Goal: Task Accomplishment & Management: Complete application form

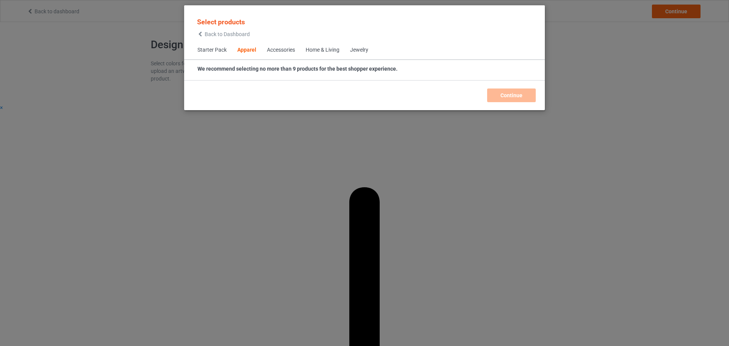
scroll to position [283, 0]
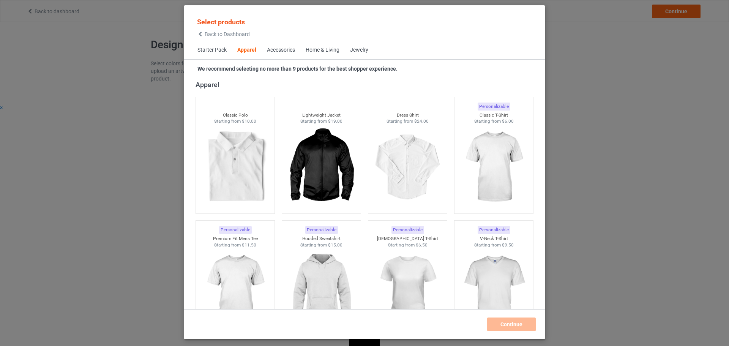
click at [215, 51] on span "Starter Pack" at bounding box center [212, 50] width 40 height 18
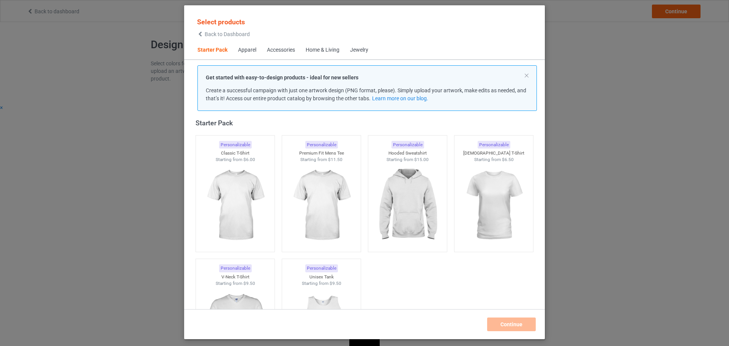
click at [365, 49] on div "Jewelry" at bounding box center [359, 50] width 18 height 8
click at [363, 53] on div "Jewelry" at bounding box center [359, 50] width 18 height 8
click at [251, 50] on div "Apparel" at bounding box center [247, 50] width 18 height 8
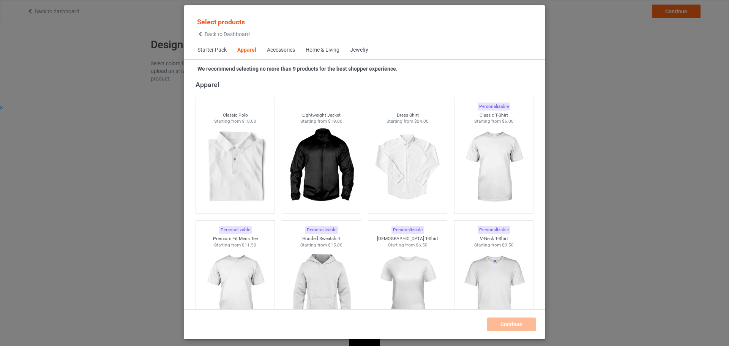
click at [288, 51] on div "Accessories" at bounding box center [281, 50] width 28 height 8
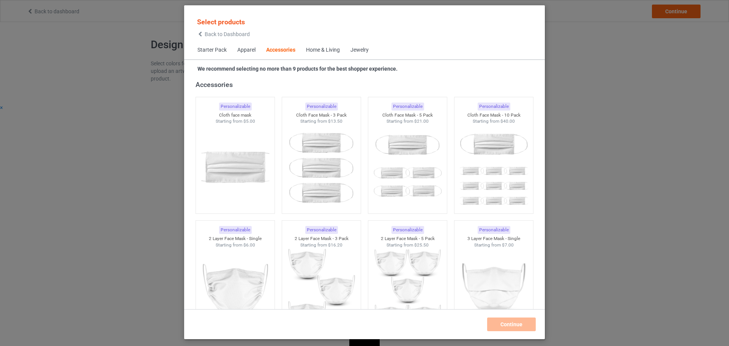
click at [321, 50] on div "Home & Living" at bounding box center [323, 50] width 34 height 8
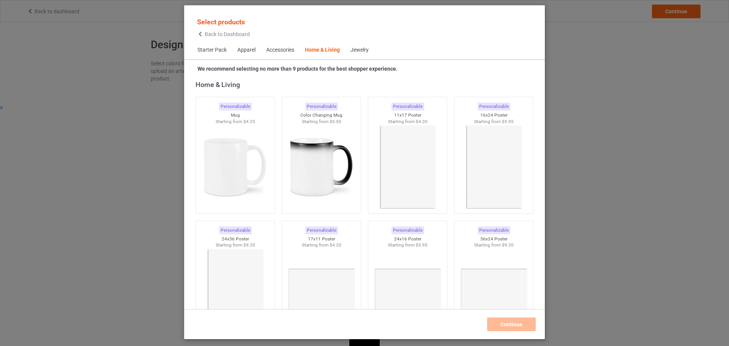
click at [360, 49] on div "Jewelry" at bounding box center [359, 50] width 18 height 8
click at [358, 52] on div "Jewelry" at bounding box center [359, 50] width 18 height 8
click at [357, 52] on div "Jewelry" at bounding box center [359, 50] width 18 height 8
click at [394, 52] on div "Starter Pack Apparel Accessories Home & Living Jewelry" at bounding box center [364, 50] width 361 height 18
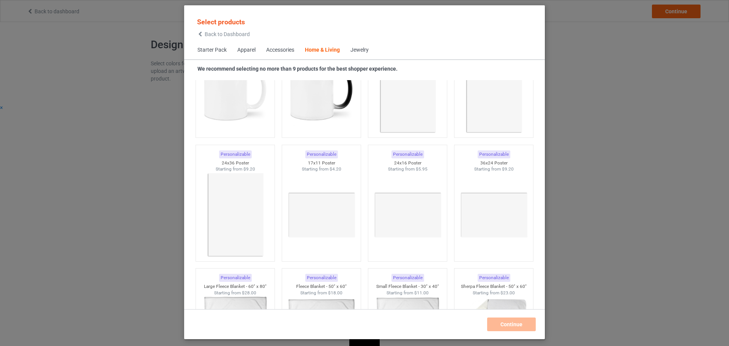
scroll to position [3690, 0]
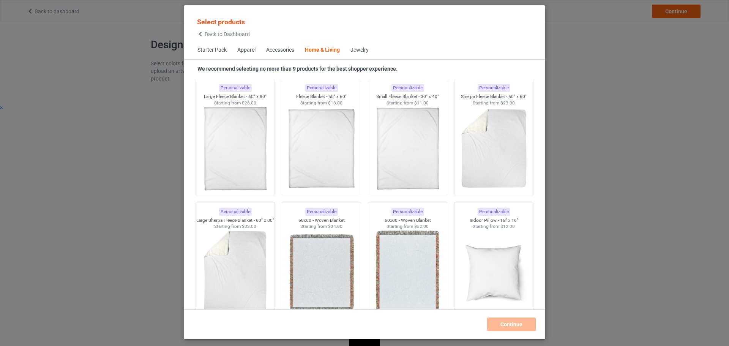
click at [366, 52] on div "Jewelry" at bounding box center [359, 50] width 18 height 8
click at [278, 50] on div "Accessories" at bounding box center [280, 50] width 28 height 8
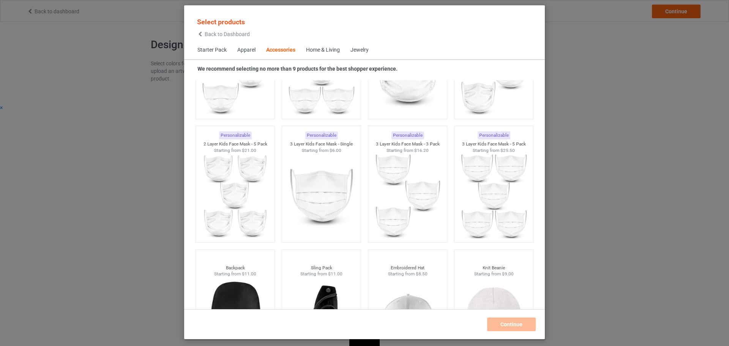
click at [246, 55] on span "Apparel" at bounding box center [246, 50] width 29 height 18
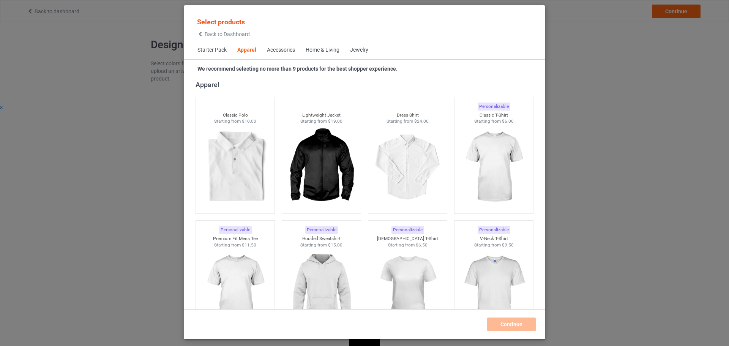
click at [216, 52] on span "Starter Pack" at bounding box center [212, 50] width 40 height 18
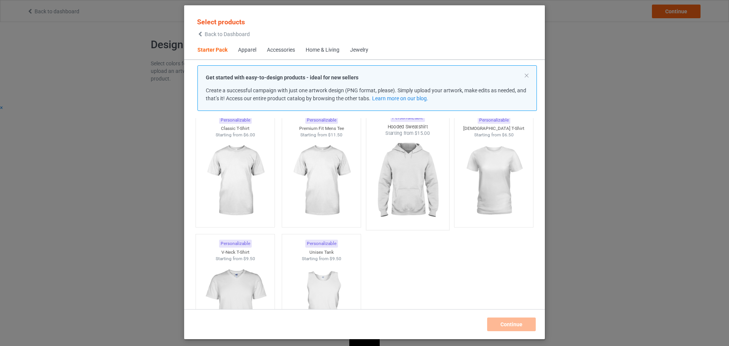
scroll to position [76, 0]
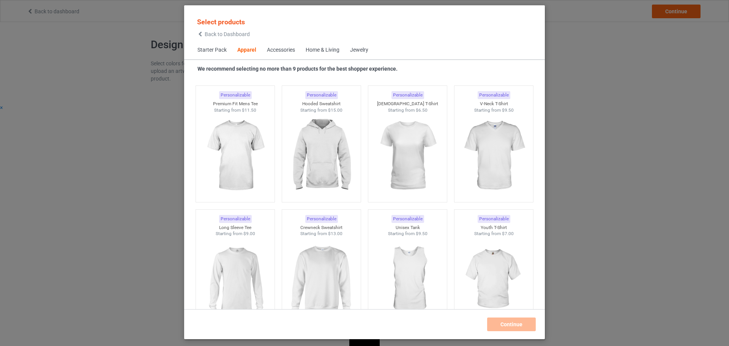
scroll to position [347, 0]
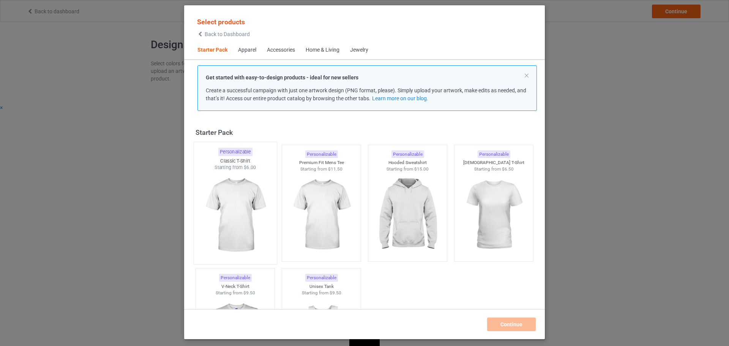
click at [266, 177] on img at bounding box center [234, 215] width 71 height 89
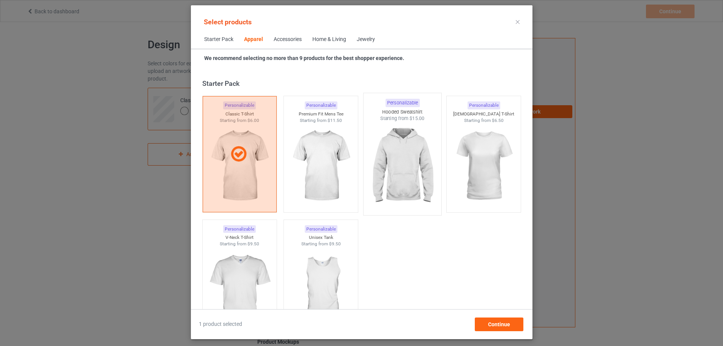
click at [396, 152] on img at bounding box center [402, 166] width 71 height 89
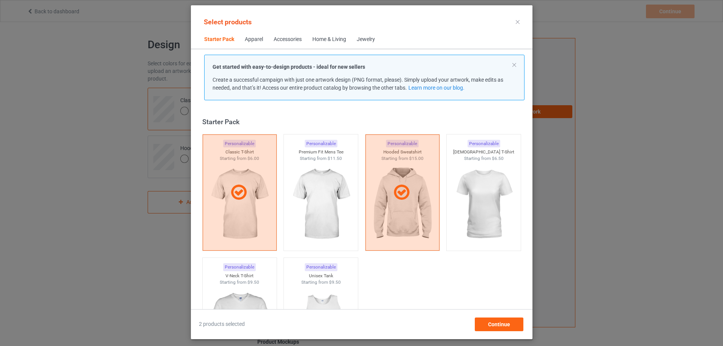
scroll to position [38, 0]
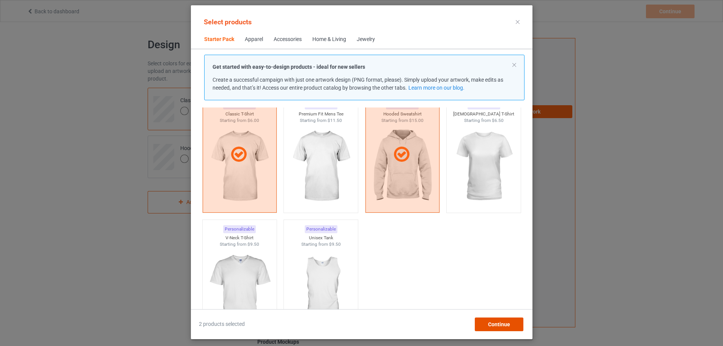
click at [510, 323] on span "Continue" at bounding box center [499, 324] width 22 height 6
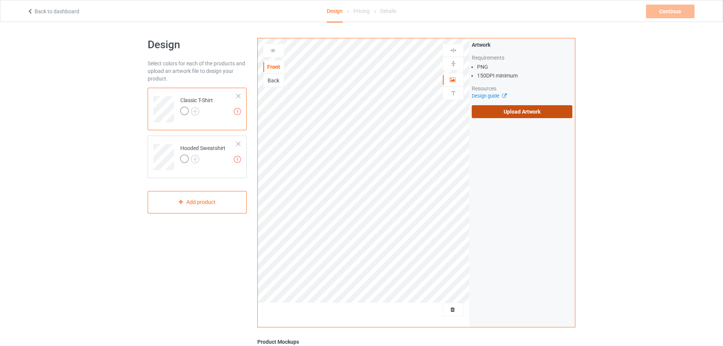
click at [539, 110] on label "Upload Artwork" at bounding box center [522, 111] width 101 height 13
click at [0, 0] on input "Upload Artwork" at bounding box center [0, 0] width 0 height 0
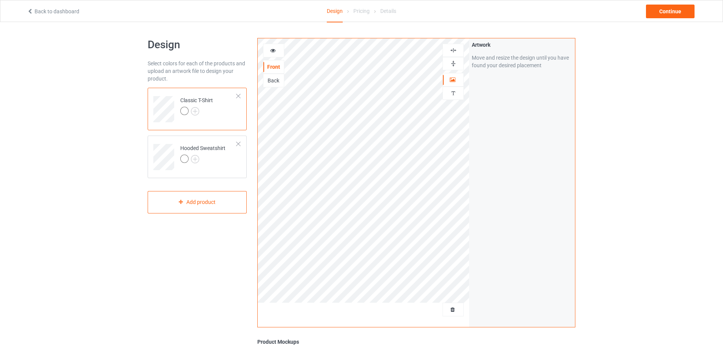
click at [489, 135] on div "Artwork Move and resize the design until you have found your desired placement" at bounding box center [522, 182] width 106 height 289
click at [522, 153] on div "Artwork Move and resize the design until you have found your desired placement" at bounding box center [522, 182] width 106 height 289
click at [450, 99] on div "Personalized text" at bounding box center [453, 93] width 21 height 13
click at [452, 92] on img at bounding box center [453, 93] width 7 height 7
click at [491, 156] on div "Artwork Move and resize the design until you have found your desired placement" at bounding box center [522, 182] width 106 height 289
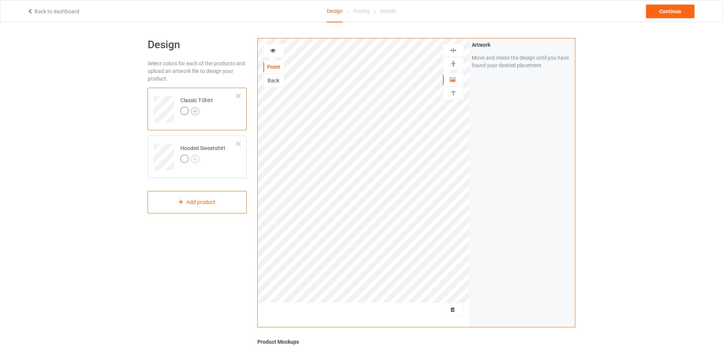
click at [194, 111] on img at bounding box center [195, 111] width 8 height 8
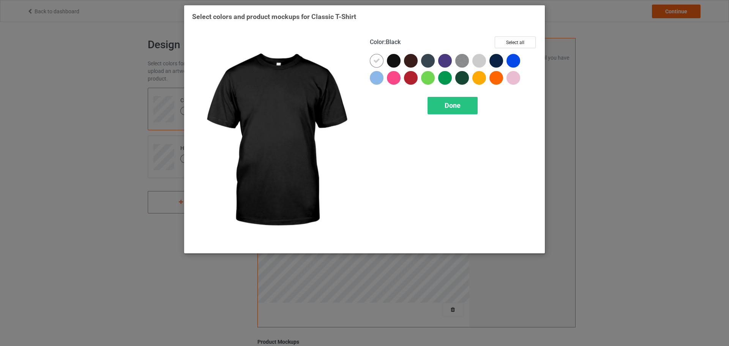
click at [396, 62] on div at bounding box center [394, 61] width 14 height 14
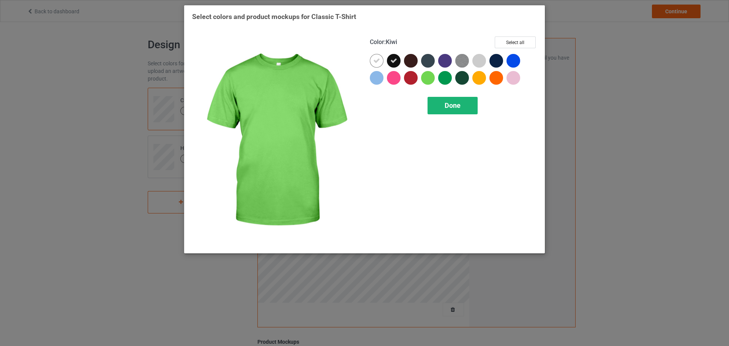
click at [448, 111] on div "Done" at bounding box center [453, 105] width 50 height 17
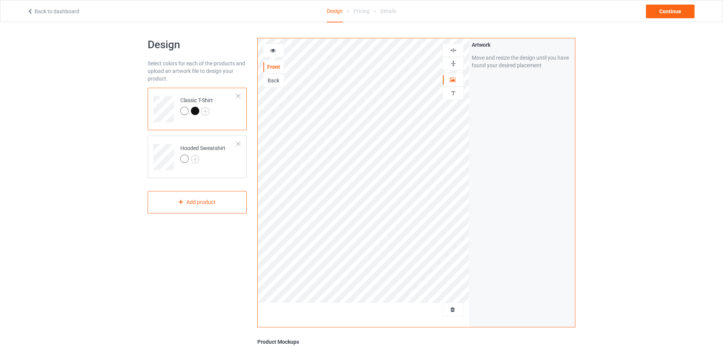
click at [197, 109] on div at bounding box center [195, 111] width 8 height 8
click at [204, 110] on img at bounding box center [205, 111] width 8 height 8
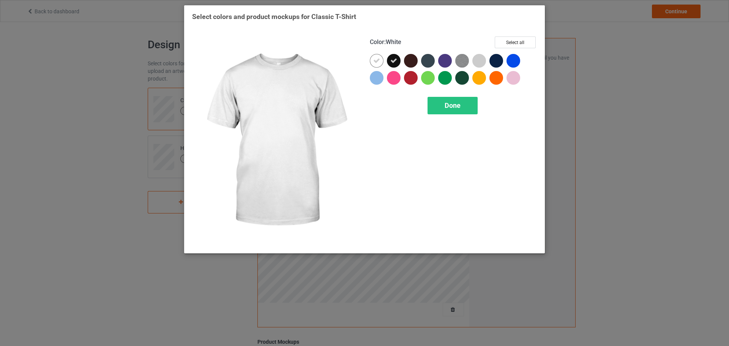
click at [372, 58] on div at bounding box center [377, 61] width 14 height 14
click at [382, 60] on div at bounding box center [377, 61] width 14 height 14
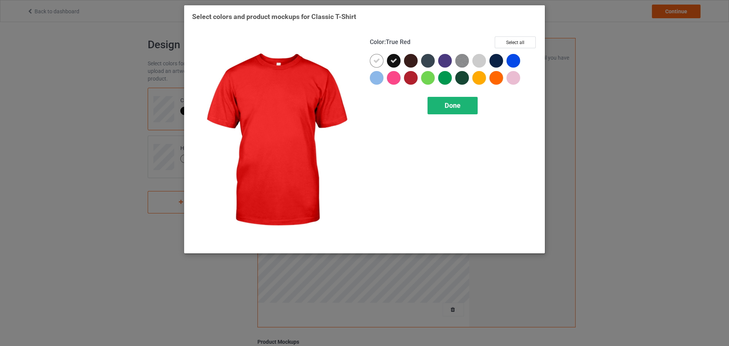
click at [457, 110] on div "Done" at bounding box center [453, 105] width 50 height 17
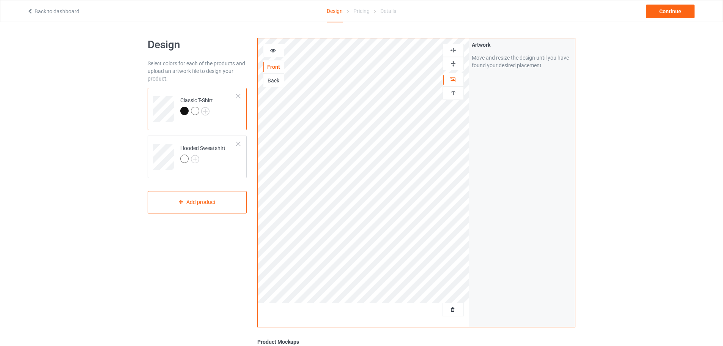
click at [643, 170] on div "Design Select colors for each of the products and upload an artwork file to des…" at bounding box center [361, 257] width 723 height 470
click at [275, 50] on icon at bounding box center [273, 49] width 6 height 5
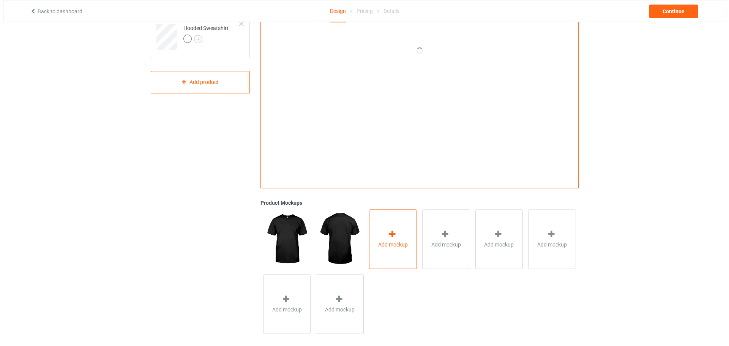
scroll to position [127, 0]
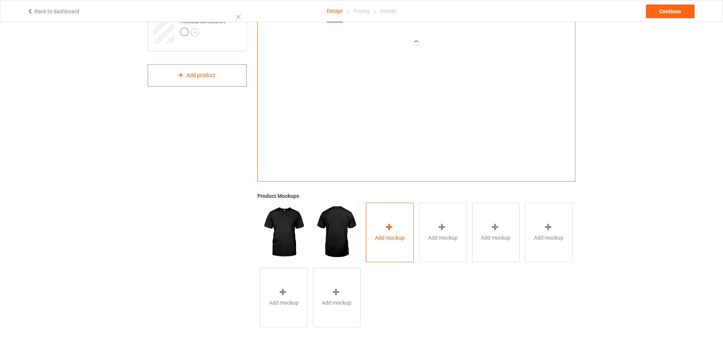
click at [386, 235] on span "Add mockup" at bounding box center [390, 238] width 30 height 8
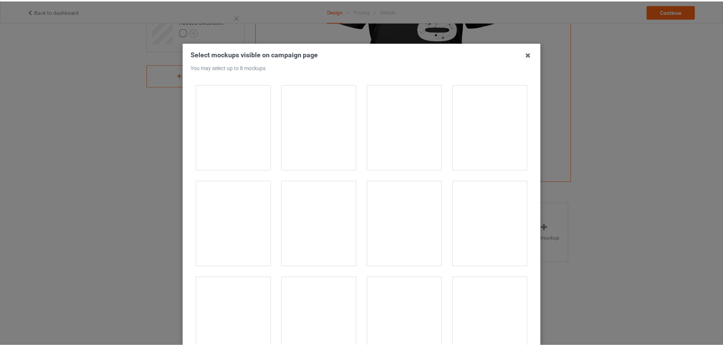
scroll to position [532, 0]
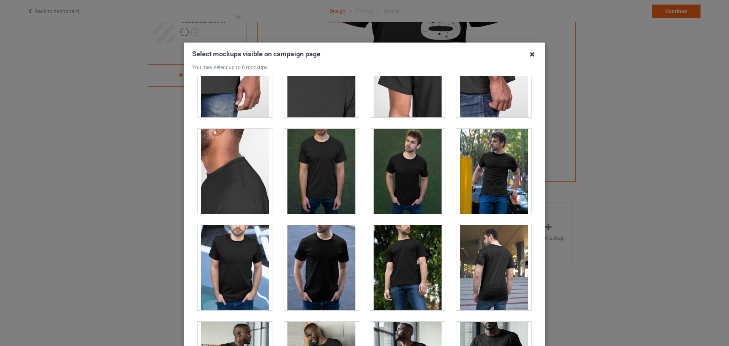
click at [535, 56] on icon at bounding box center [532, 54] width 12 height 12
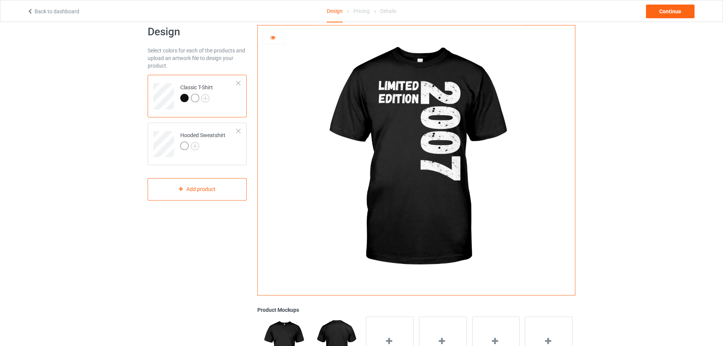
scroll to position [0, 0]
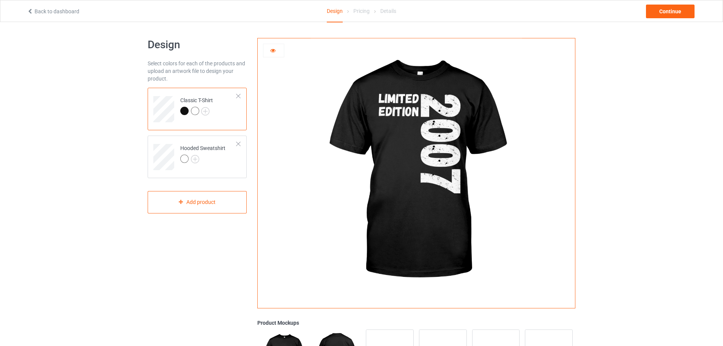
click at [275, 50] on icon at bounding box center [273, 49] width 6 height 5
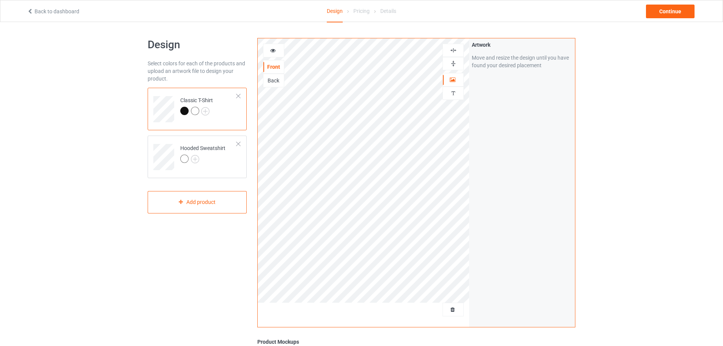
click at [609, 118] on div "Design Select colors for each of the products and upload an artwork file to des…" at bounding box center [361, 257] width 723 height 470
click at [445, 92] on div at bounding box center [453, 93] width 21 height 7
click at [525, 57] on div "Add text" at bounding box center [522, 58] width 101 height 14
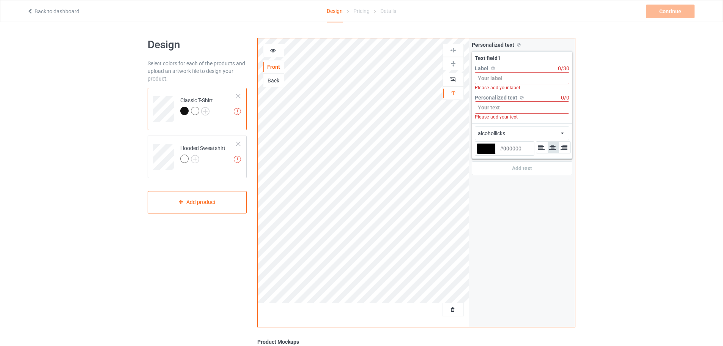
click at [500, 79] on input at bounding box center [522, 78] width 95 height 12
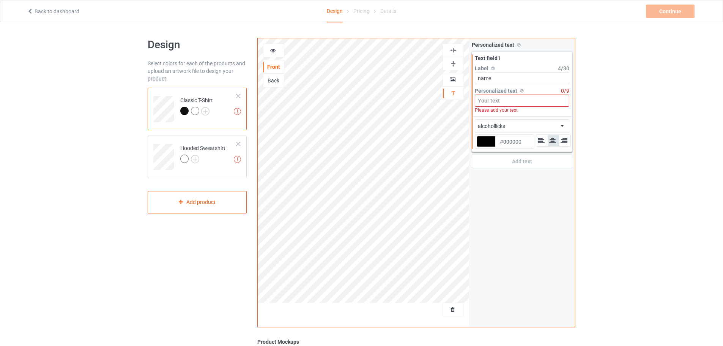
drag, startPoint x: 492, startPoint y: 77, endPoint x: 475, endPoint y: 77, distance: 17.1
click at [475, 77] on div "Text field 1 Label Personalized text label on the campaign buy page 4 / 30 name…" at bounding box center [522, 84] width 100 height 65
type input "name"
click at [494, 106] on input at bounding box center [522, 101] width 95 height 12
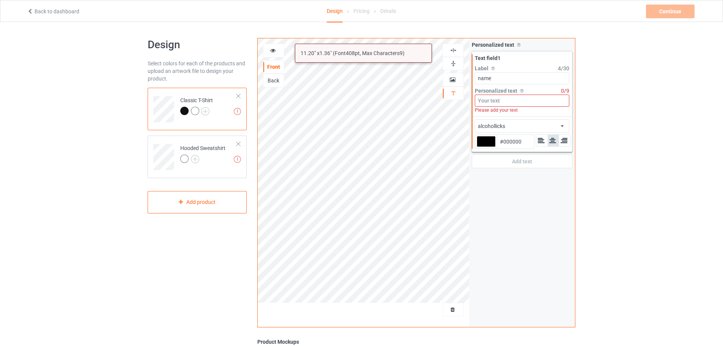
paste input "name"
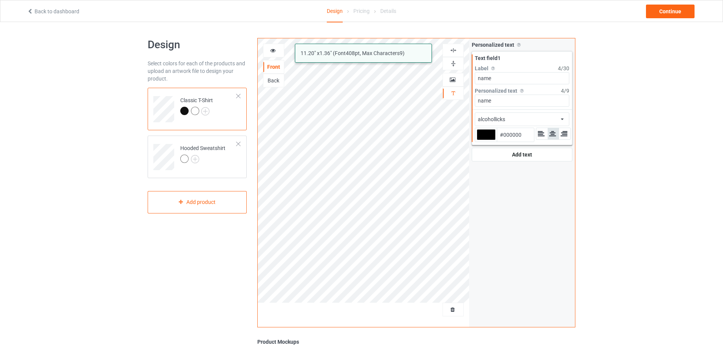
type input "name"
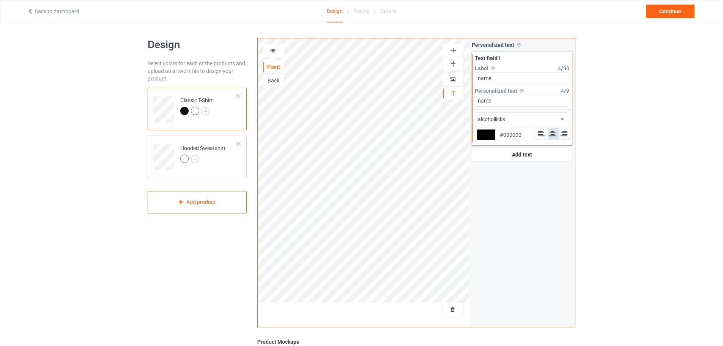
click at [511, 199] on div "Personalized text Allow customers to personalize text with your choice of fonts…" at bounding box center [522, 182] width 106 height 289
click at [522, 121] on div "alcohollicks african airstream aladdin alcohollicks [PERSON_NAME] almontesnow a…" at bounding box center [522, 119] width 95 height 14
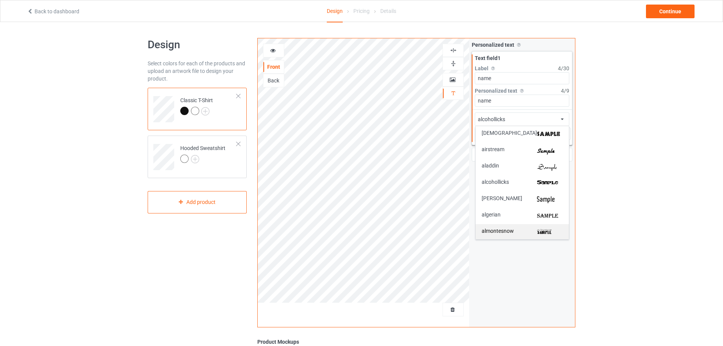
click at [500, 226] on div "almontesnow" at bounding box center [522, 232] width 93 height 16
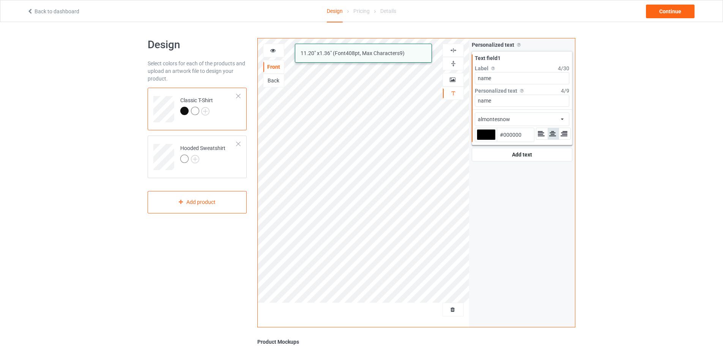
click at [489, 140] on div at bounding box center [486, 134] width 19 height 11
click at [489, 140] on input "#000000" at bounding box center [486, 145] width 19 height 10
type input "#928787"
type input "#938a8a"
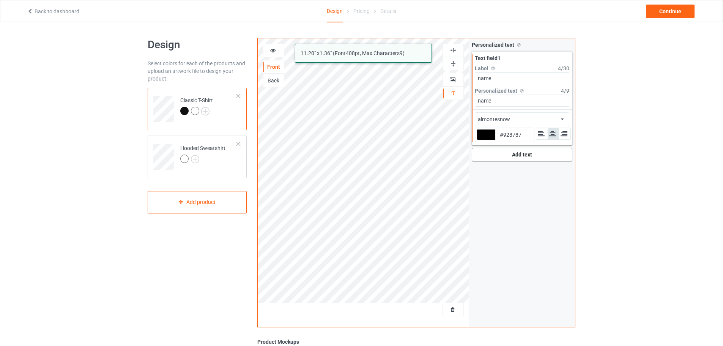
type input "#938A8A"
type input "#948989"
type input "#968d8d"
type input "#968D8D"
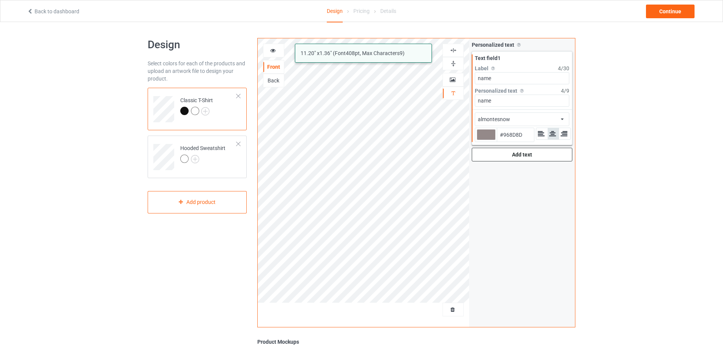
type input "#9b9292"
type input "#9B9292"
type input "#a7a0a0"
type input "#A7A0A0"
type input "#b0abab"
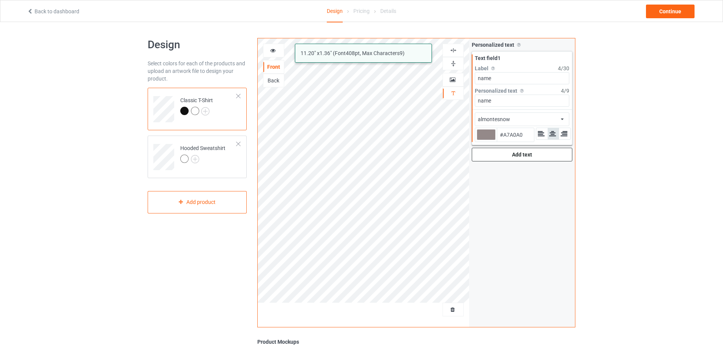
type input "#B0ABAB"
type input "#bcb8b8"
type input "#BCB8B8"
type input "#c3c1c1"
type input "#C3C1C1"
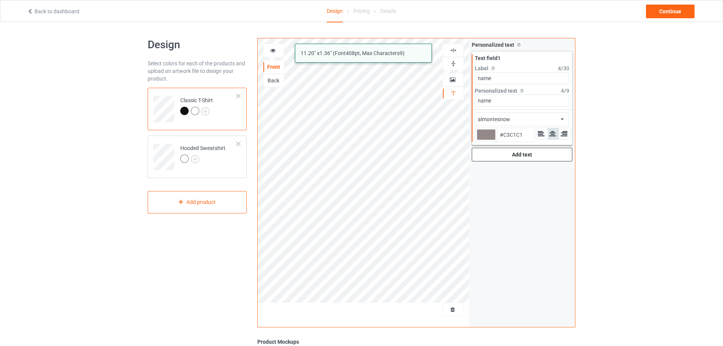
type input "#cfcfcf"
type input "#CFCFCF"
type input "#d6d6d6"
type input "#D6D6D6"
type input "#dedede"
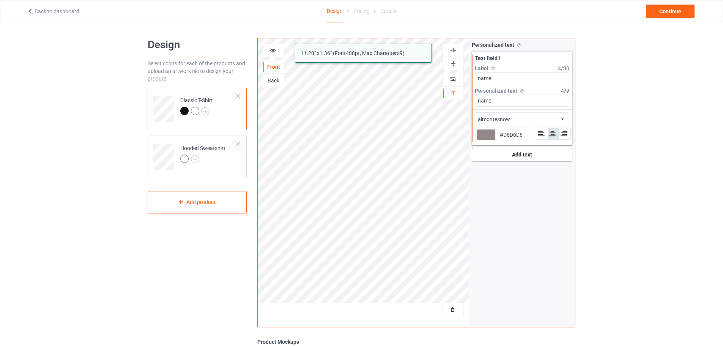
type input "#DEDEDE"
type input "#e6e6e6"
type input "#E6E6E6"
type input "#ededed"
type input "#EDEDED"
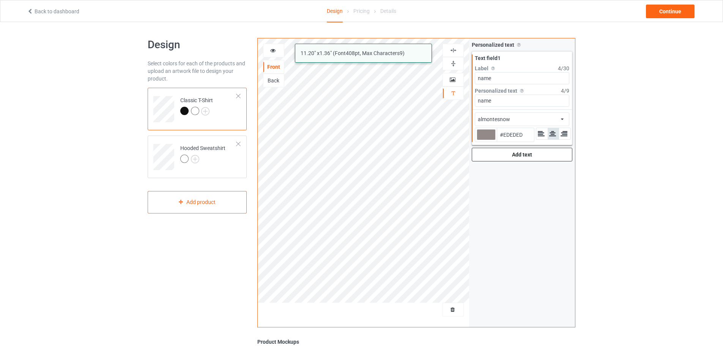
type input "#f7f7f7"
type input "#F7F7F7"
type input "#ffffff"
type input "#FFFFFF"
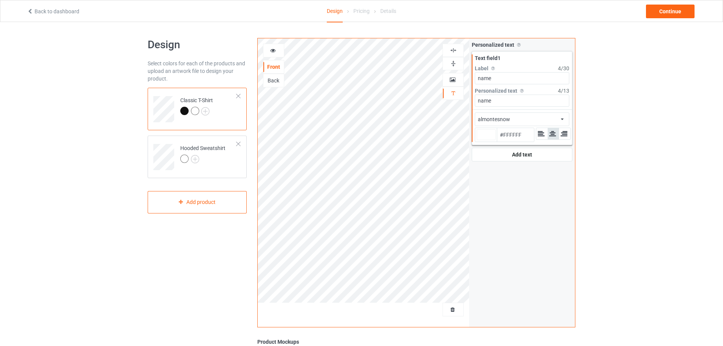
click at [519, 263] on div "Personalized text Allow customers to personalize text with your choice of fonts…" at bounding box center [522, 182] width 106 height 289
click at [501, 120] on div "almontesnow" at bounding box center [494, 119] width 32 height 8
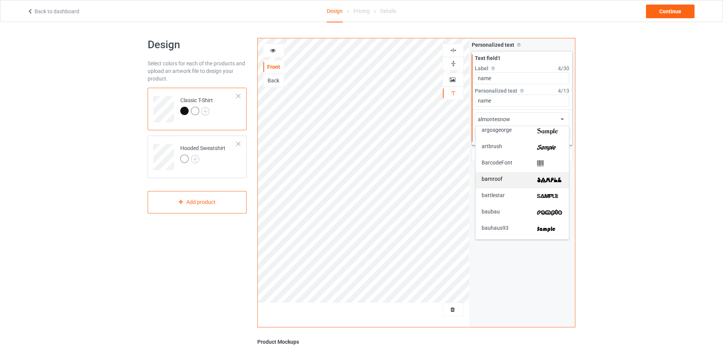
scroll to position [152, 0]
click at [524, 178] on div "battlestar" at bounding box center [522, 178] width 81 height 8
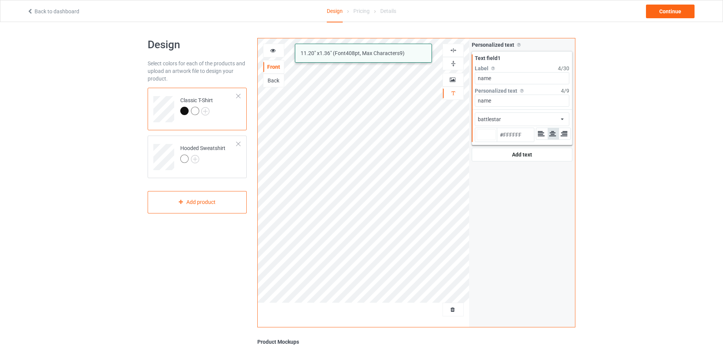
click at [512, 120] on div "battlestar african airstream aladdin alcohollicks [PERSON_NAME] almontesnow ang…" at bounding box center [522, 119] width 95 height 14
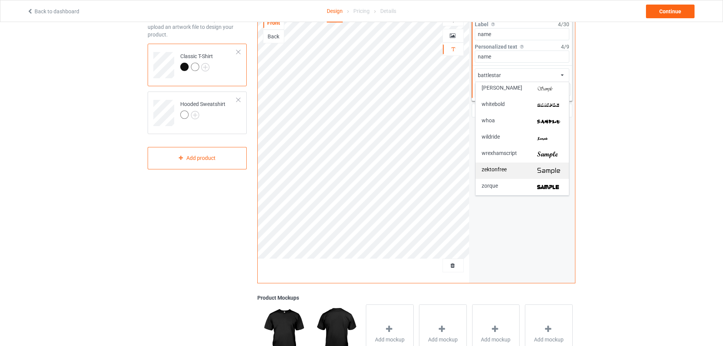
scroll to position [0, 0]
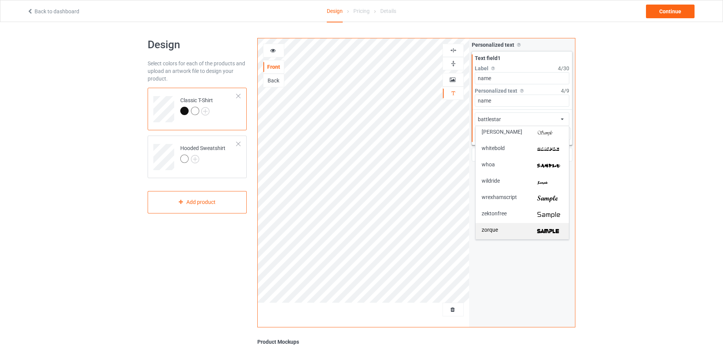
click at [542, 230] on img at bounding box center [550, 231] width 26 height 8
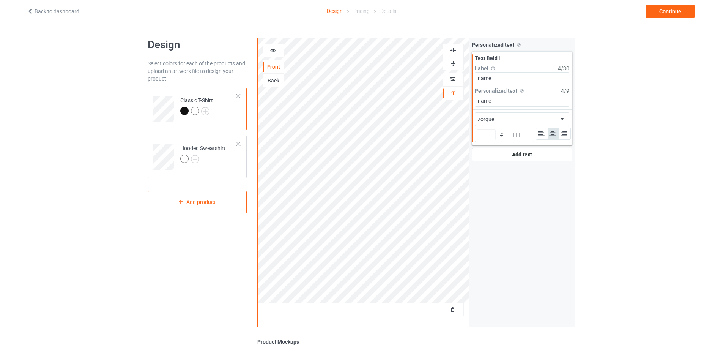
click at [518, 122] on div "zorque african airstream aladdin alcohollicks [PERSON_NAME] almontesnow anglica…" at bounding box center [522, 119] width 95 height 14
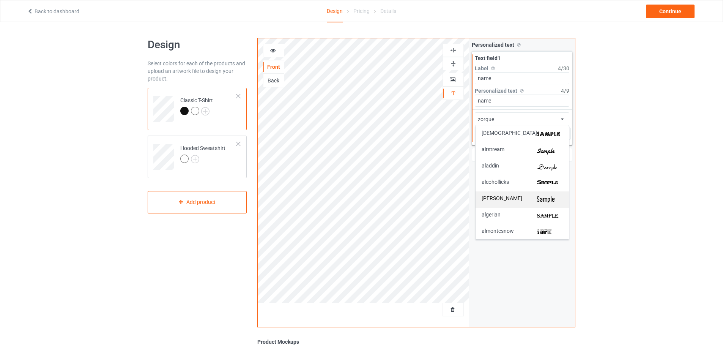
click at [546, 200] on img at bounding box center [550, 200] width 26 height 8
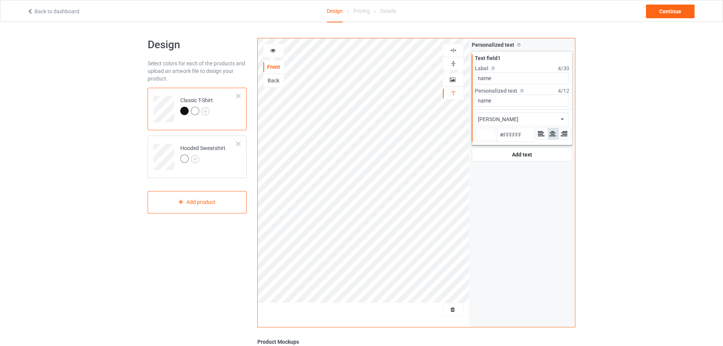
click at [518, 197] on div "Personalized text Allow customers to personalize text with your choice of fonts…" at bounding box center [522, 182] width 106 height 289
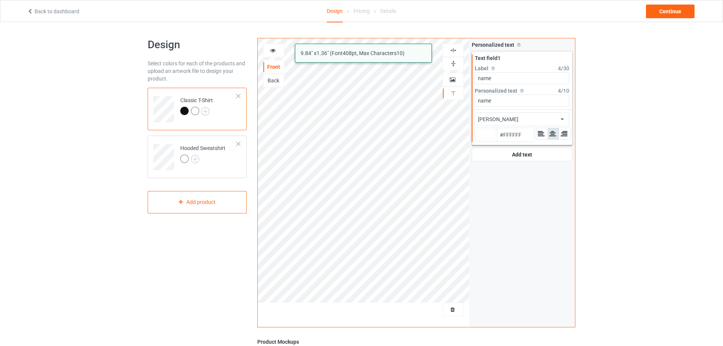
type input "#ffffff"
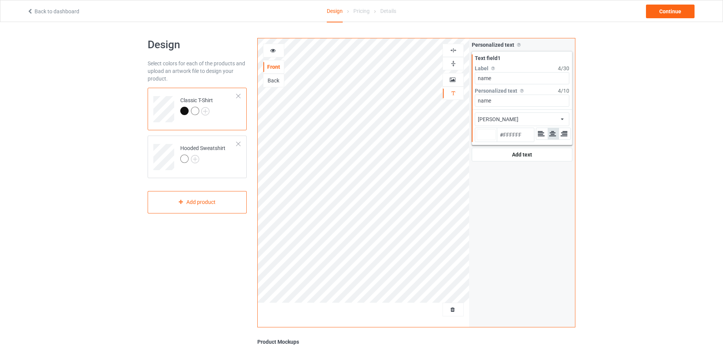
click at [488, 199] on div "Personalized text Allow customers to personalize text with your choice of fonts…" at bounding box center [522, 182] width 106 height 289
click at [506, 208] on div "Personalized text Allow customers to personalize text with your choice of fonts…" at bounding box center [522, 182] width 106 height 289
click at [684, 11] on div "Continue" at bounding box center [670, 12] width 49 height 14
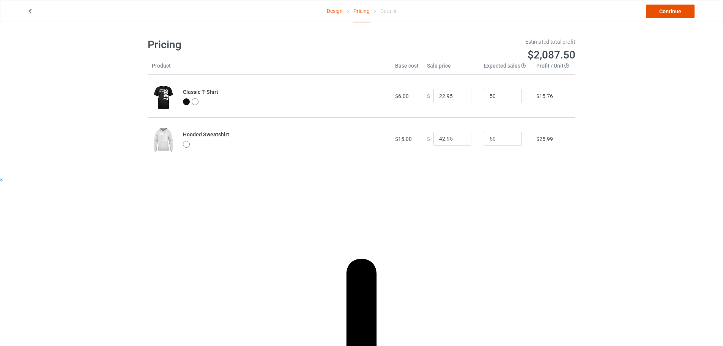
click at [674, 15] on link "Continue" at bounding box center [670, 12] width 49 height 14
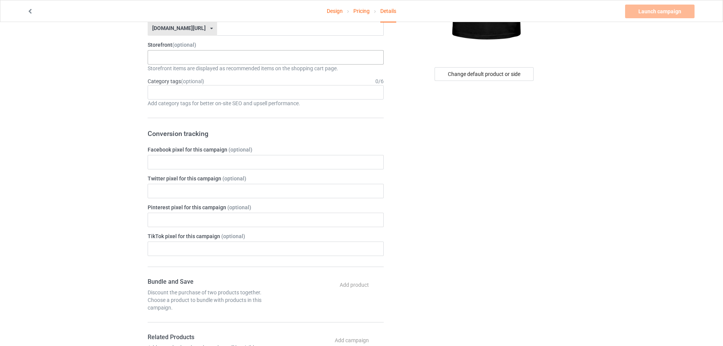
scroll to position [38, 0]
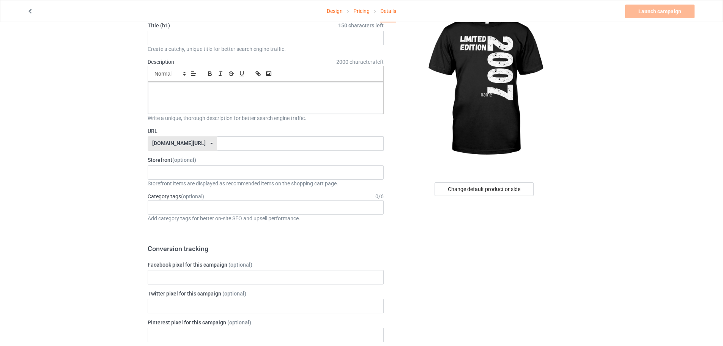
click at [192, 150] on div "[DOMAIN_NAME][URL] [DOMAIN_NAME][URL] [DOMAIN_NAME][URL] 6149a1976f9db30b36fee7…" at bounding box center [182, 143] width 69 height 14
click at [185, 169] on div "[DOMAIN_NAME][URL]" at bounding box center [182, 172] width 69 height 14
click at [225, 147] on input "text" at bounding box center [300, 143] width 166 height 14
type input "test826926833"
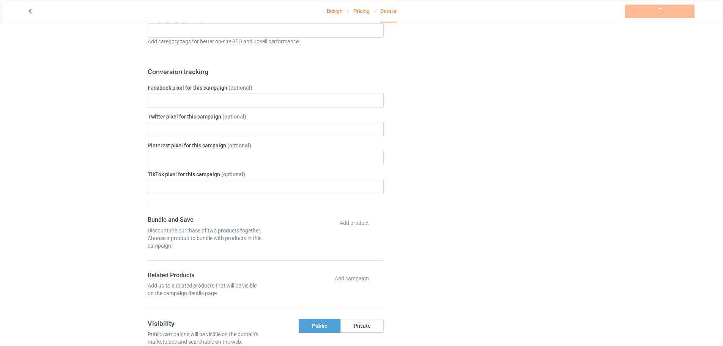
scroll to position [304, 0]
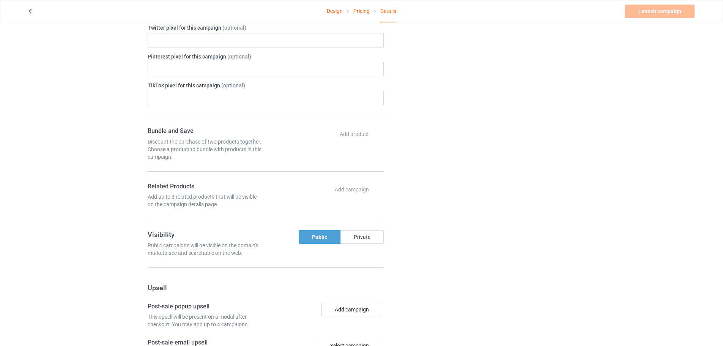
click at [361, 231] on div "Private" at bounding box center [362, 237] width 43 height 14
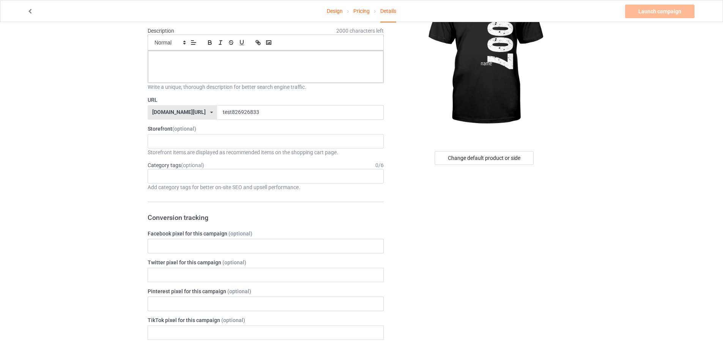
scroll to position [0, 0]
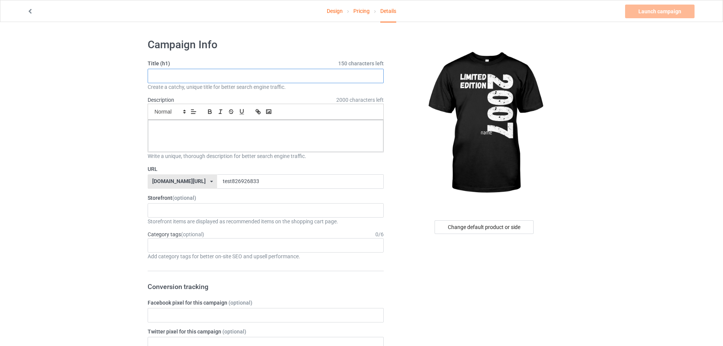
click at [245, 77] on input "text" at bounding box center [266, 76] width 236 height 14
drag, startPoint x: 243, startPoint y: 181, endPoint x: 194, endPoint y: 185, distance: 49.2
click at [194, 186] on div "[DOMAIN_NAME][URL] [DOMAIN_NAME][URL] [DOMAIN_NAME][URL] 6149a1976f9db30b36fee7…" at bounding box center [266, 181] width 236 height 14
click at [211, 77] on input "text" at bounding box center [266, 76] width 236 height 14
paste input "test826926833"
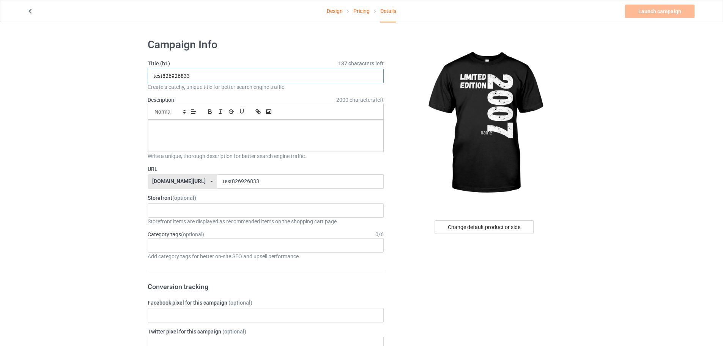
type input "test826926833"
click at [410, 137] on div at bounding box center [484, 123] width 181 height 171
click at [418, 141] on img at bounding box center [485, 123] width 137 height 171
click at [262, 128] on p at bounding box center [265, 128] width 223 height 7
click at [658, 14] on link "Launch campaign" at bounding box center [659, 12] width 69 height 14
